Goal: Navigation & Orientation: Find specific page/section

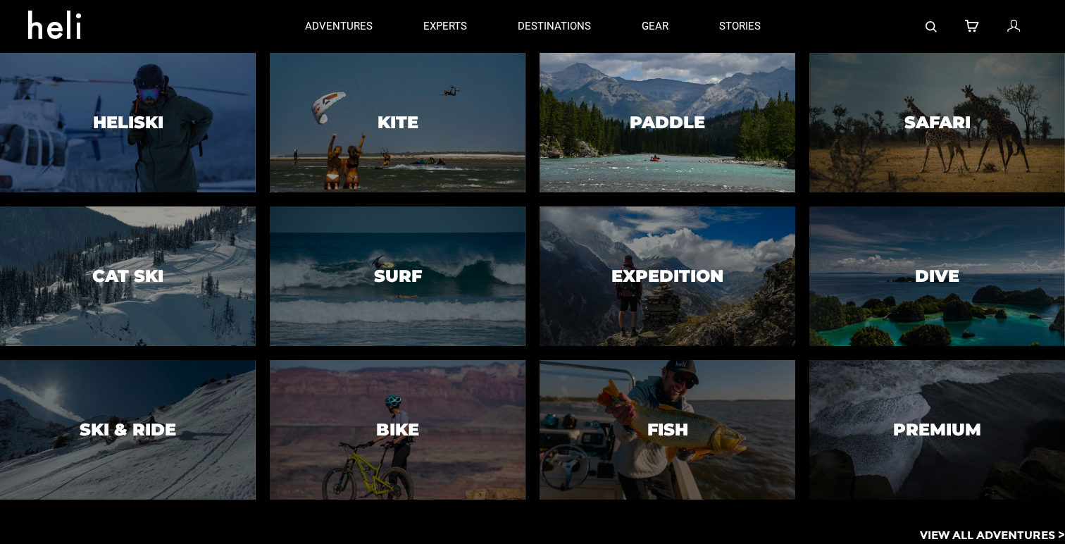
click at [643, 149] on div at bounding box center [667, 122] width 261 height 142
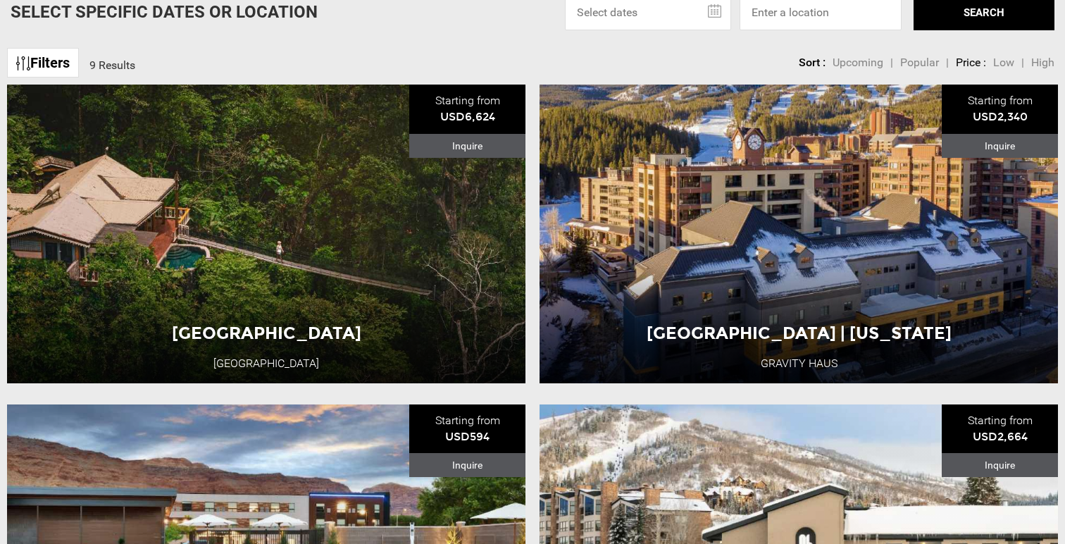
scroll to position [522, 0]
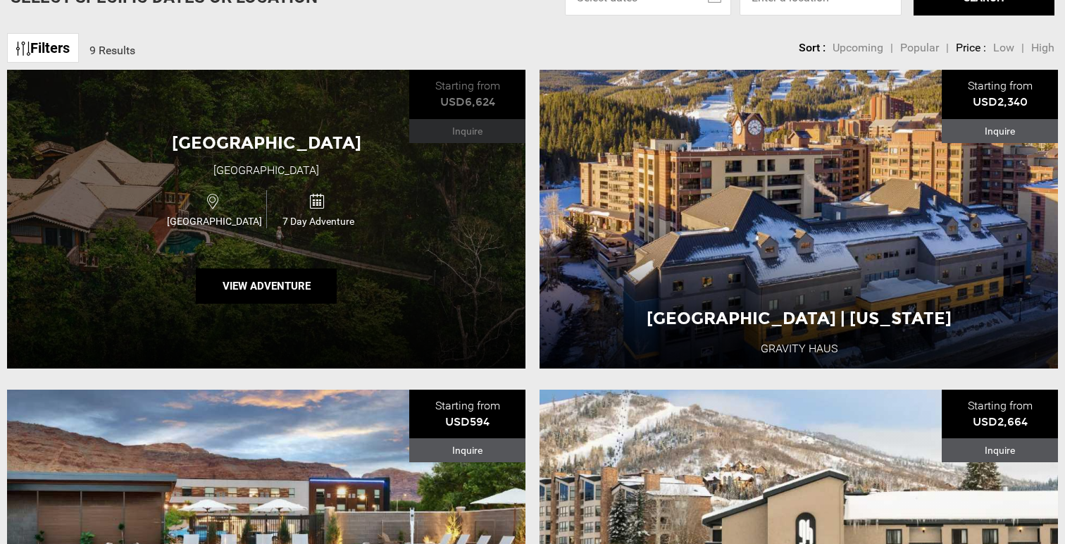
click at [477, 144] on div "[GEOGRAPHIC_DATA] [GEOGRAPHIC_DATA] [GEOGRAPHIC_DATA] 7 Day Adventure View Adve…" at bounding box center [266, 219] width 519 height 298
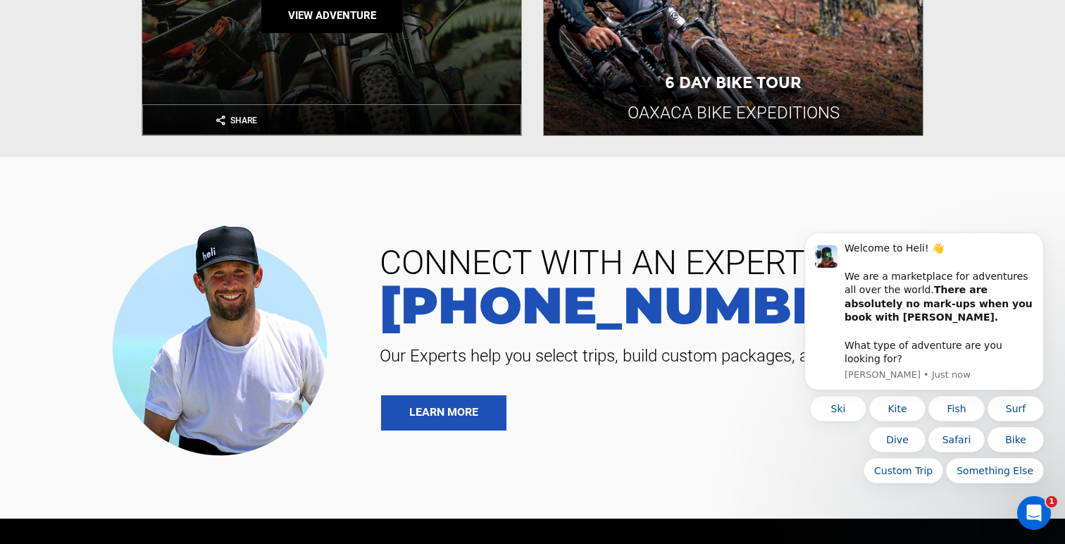
scroll to position [1098, 0]
